Goal: Find specific page/section: Find specific page/section

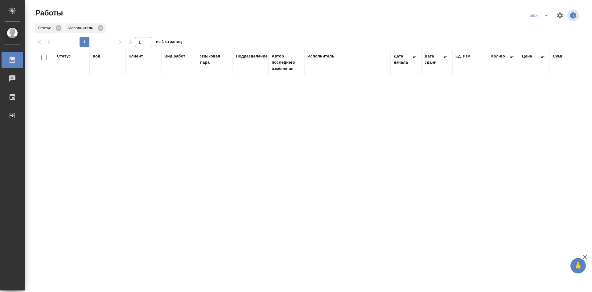
click at [546, 16] on icon "split button" at bounding box center [546, 16] width 3 height 2
click at [541, 27] on li "Стандартные настройки" at bounding box center [540, 28] width 59 height 10
click at [511, 16] on div "Стандартные настройки" at bounding box center [521, 15] width 63 height 10
click at [548, 16] on icon "split button" at bounding box center [546, 15] width 7 height 7
click at [530, 26] on li "мои" at bounding box center [521, 28] width 63 height 10
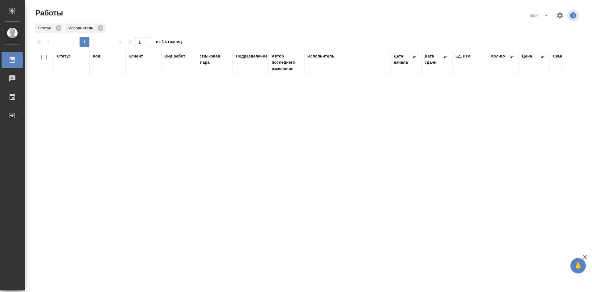
click at [60, 56] on div "Статус" at bounding box center [64, 56] width 14 height 6
click at [79, 98] on div at bounding box center [80, 79] width 11 height 39
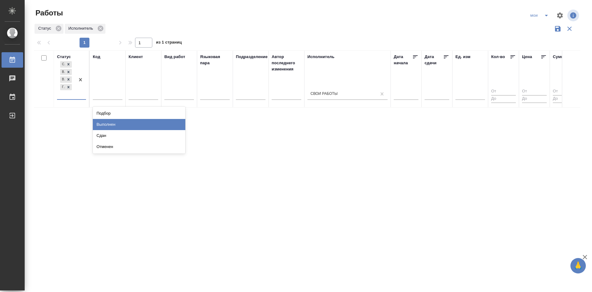
click at [102, 121] on div "Выполнен" at bounding box center [139, 124] width 93 height 11
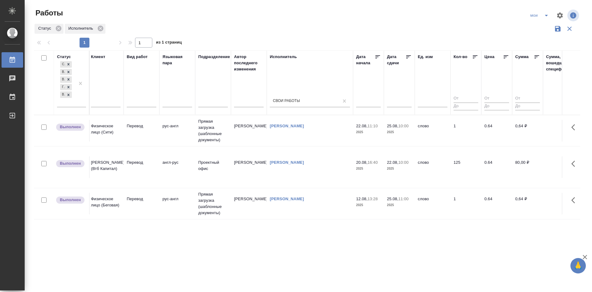
drag, startPoint x: 288, startPoint y: 199, endPoint x: 293, endPoint y: 199, distance: 4.9
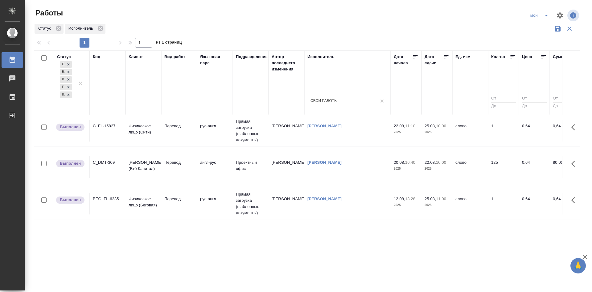
drag, startPoint x: 300, startPoint y: 228, endPoint x: 295, endPoint y: 228, distance: 5.2
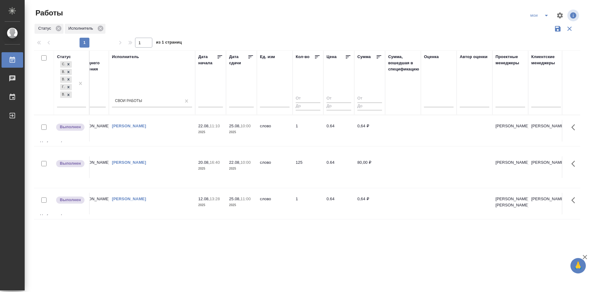
drag, startPoint x: 286, startPoint y: 236, endPoint x: 323, endPoint y: 239, distance: 37.5
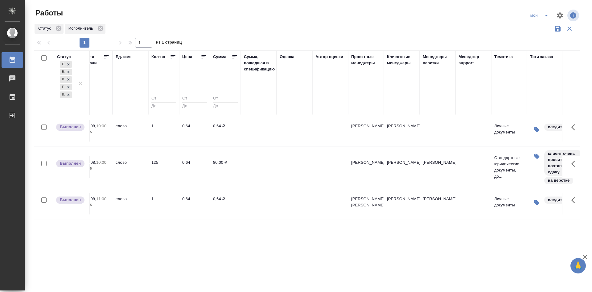
drag, startPoint x: 323, startPoint y: 239, endPoint x: 362, endPoint y: 241, distance: 38.6
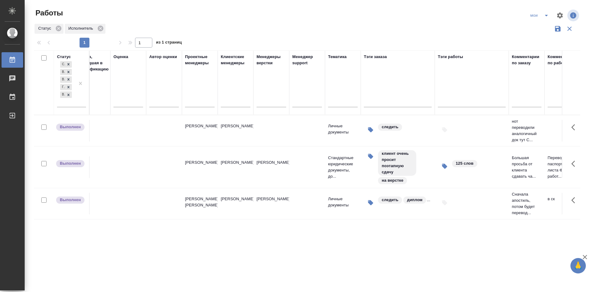
scroll to position [0, 527]
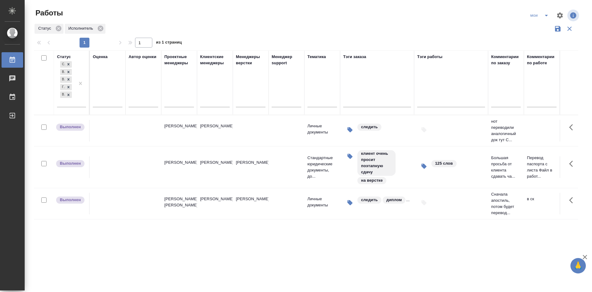
drag, startPoint x: 362, startPoint y: 241, endPoint x: 394, endPoint y: 245, distance: 32.7
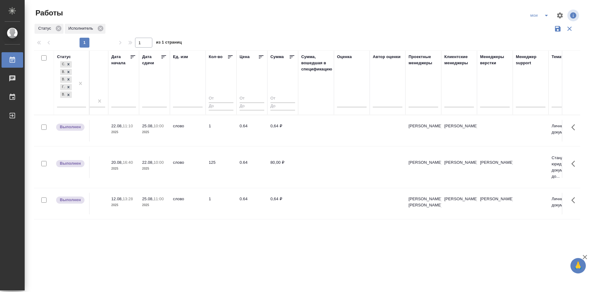
scroll to position [0, 0]
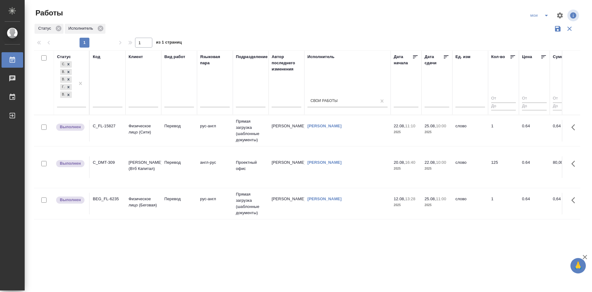
drag, startPoint x: 488, startPoint y: 240, endPoint x: 405, endPoint y: 237, distance: 83.3
click at [549, 15] on icon "split button" at bounding box center [546, 15] width 7 height 7
drag, startPoint x: 543, startPoint y: 26, endPoint x: 541, endPoint y: 30, distance: 4.0
click at [543, 26] on li "Стандартные настройки" at bounding box center [540, 28] width 59 height 10
